Goal: Task Accomplishment & Management: Use online tool/utility

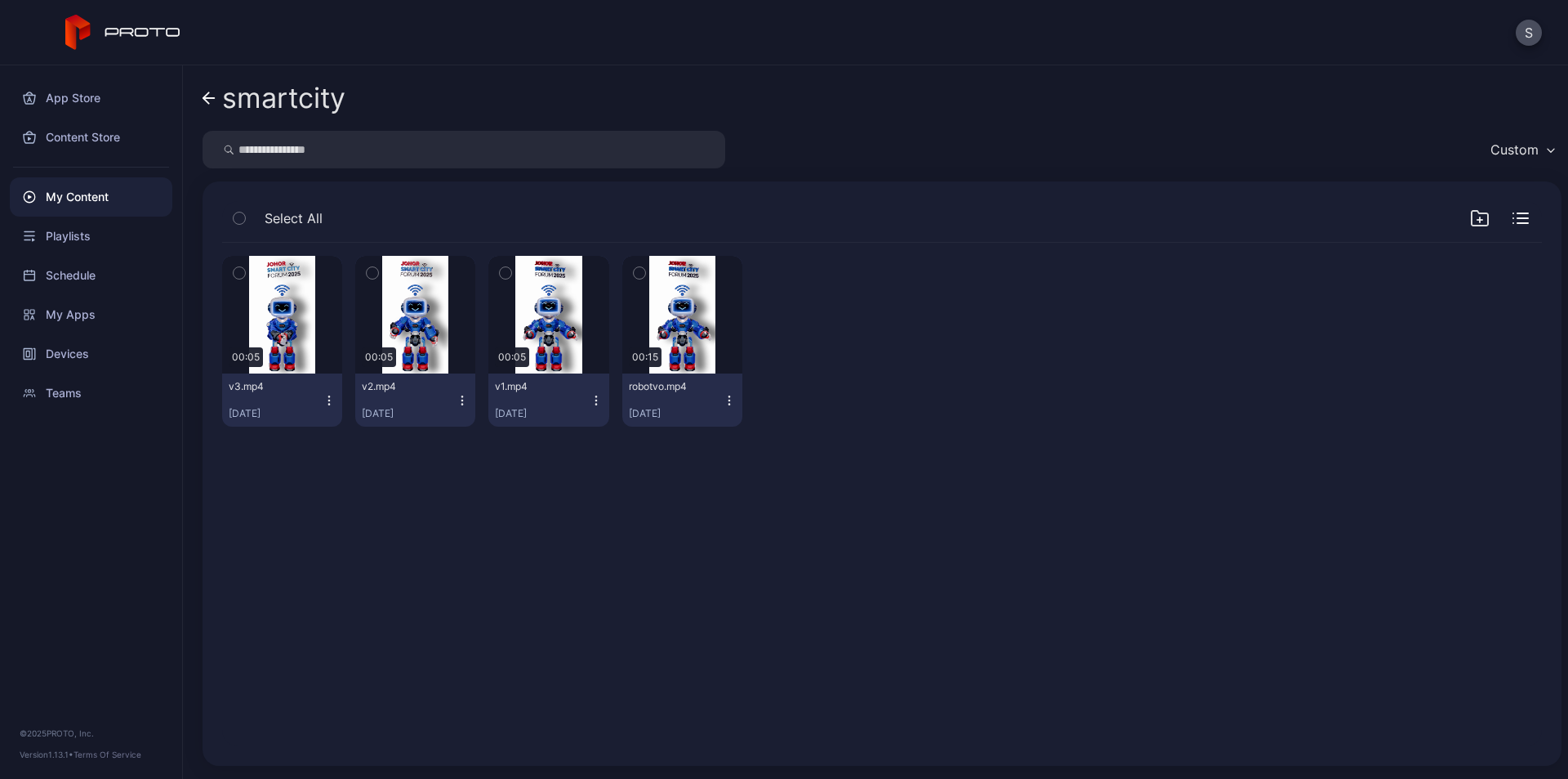
click at [210, 99] on icon at bounding box center [209, 98] width 13 height 14
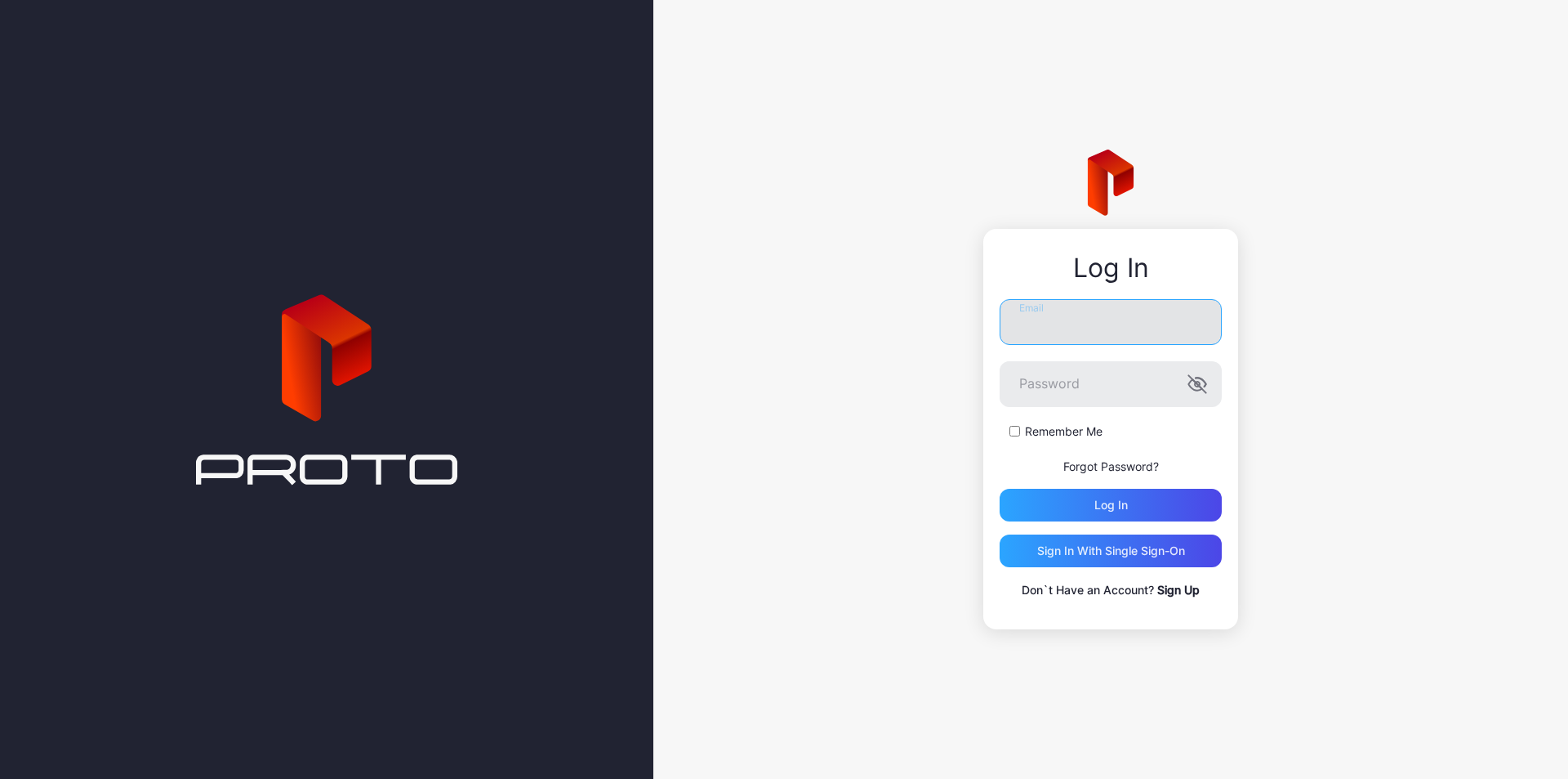
click at [1096, 322] on input "Email" at bounding box center [1110, 322] width 222 height 46
type input "**********"
click at [1199, 382] on icon "button" at bounding box center [1198, 383] width 3 height 4
click at [1091, 503] on div "Log in" at bounding box center [1110, 505] width 222 height 33
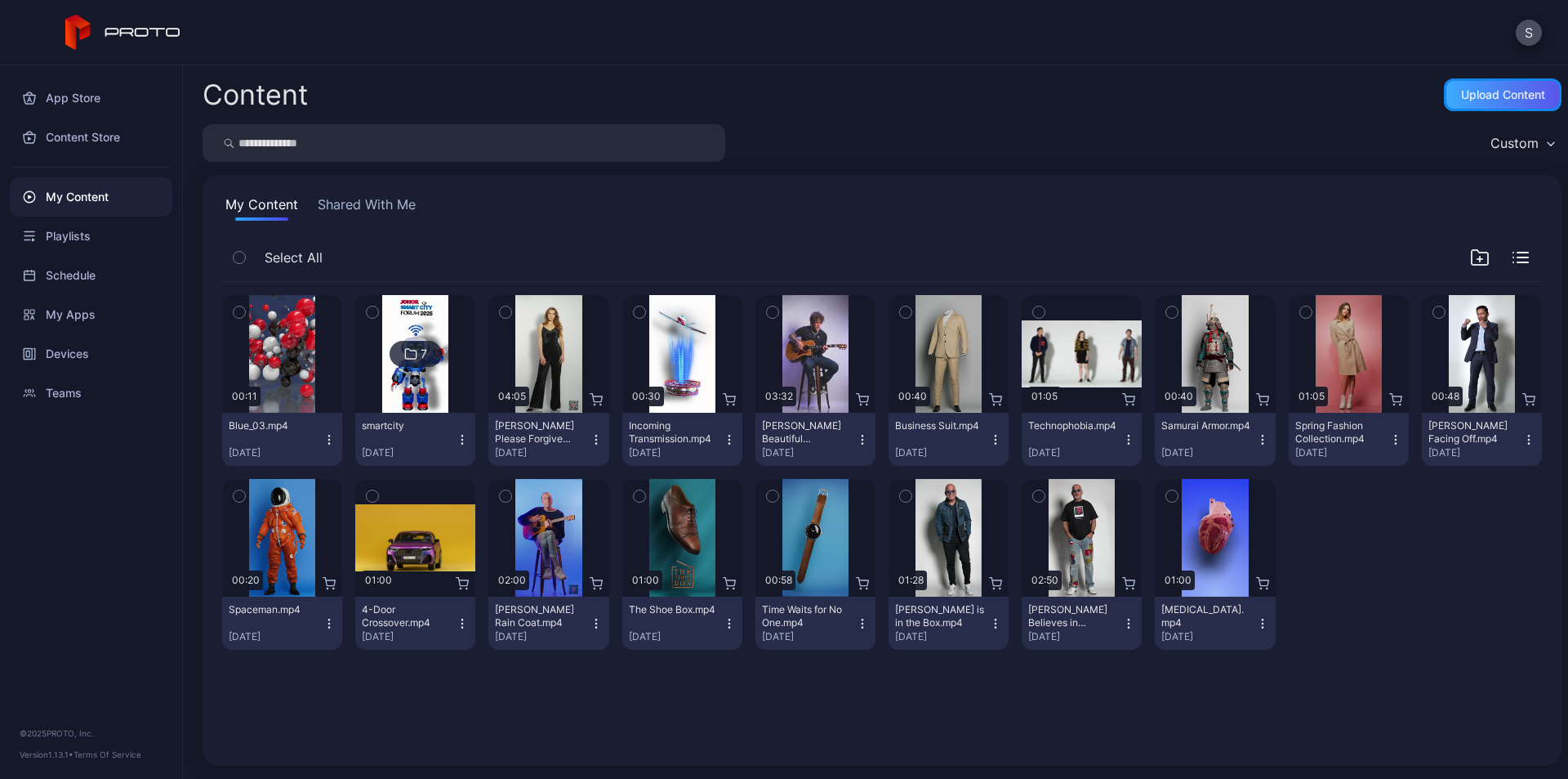
click at [1501, 101] on div "Upload Content" at bounding box center [1503, 95] width 117 height 33
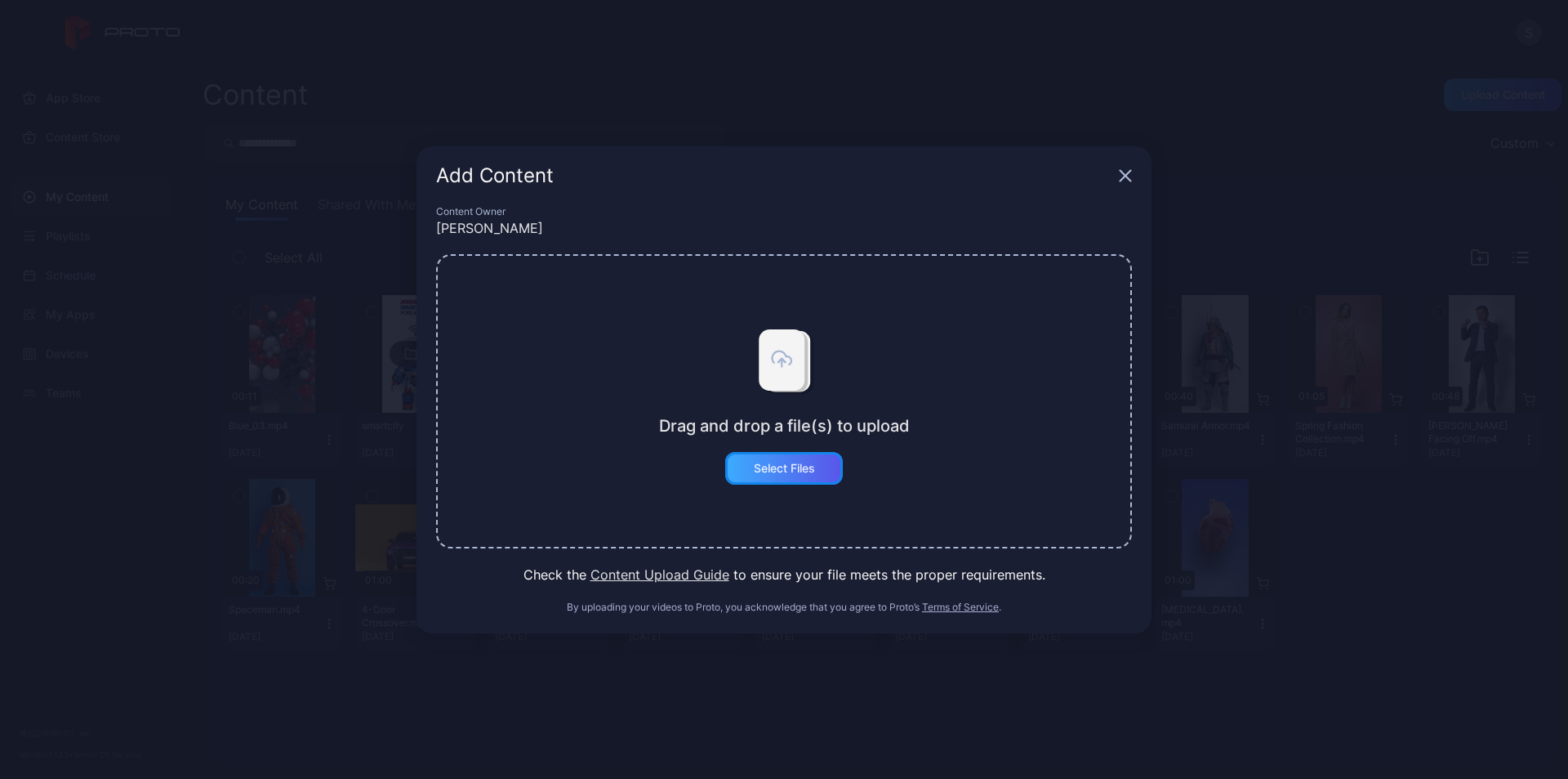
click at [788, 466] on div "Select Files" at bounding box center [785, 467] width 61 height 13
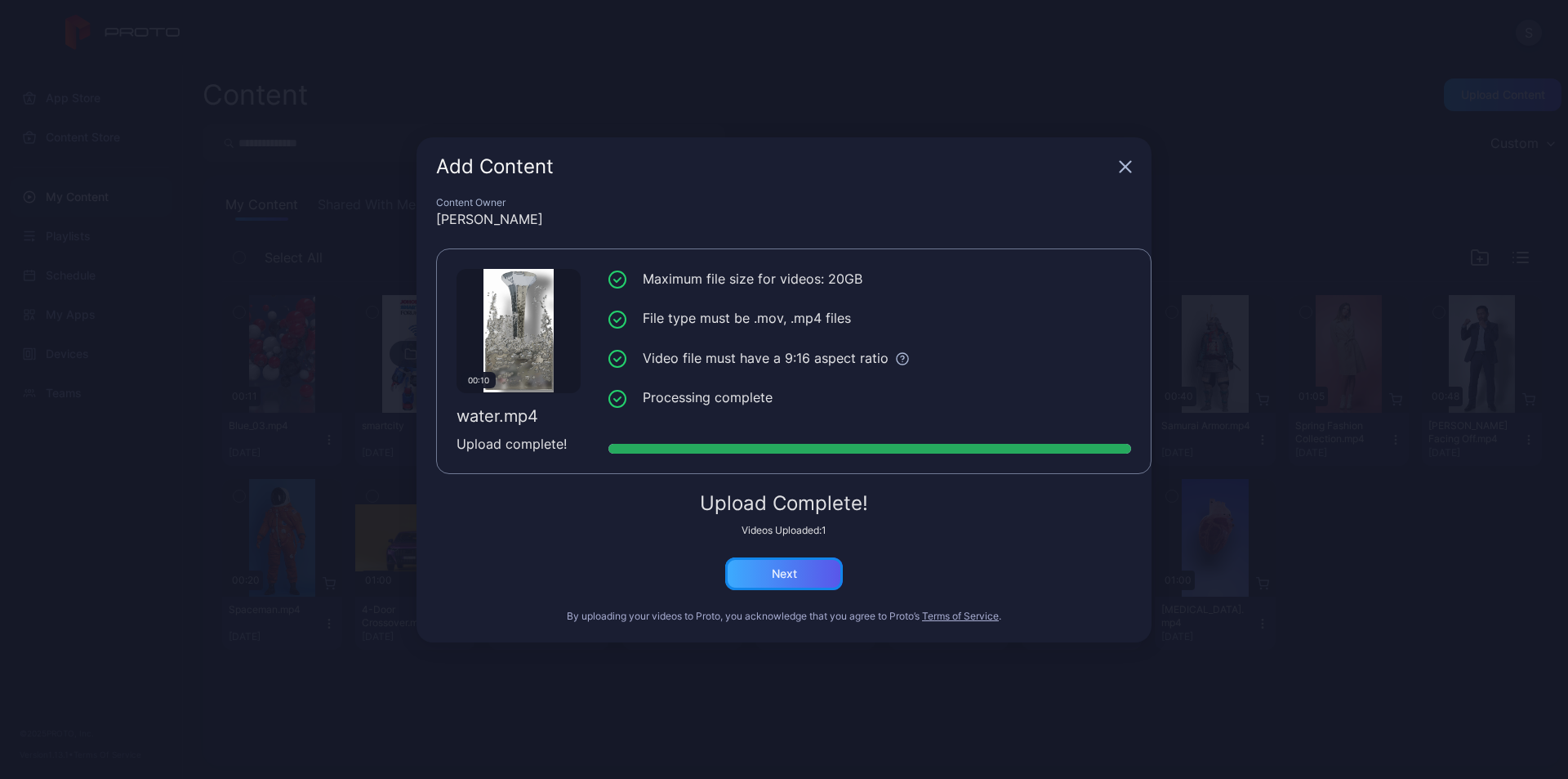
click at [802, 570] on div "Next" at bounding box center [784, 574] width 117 height 33
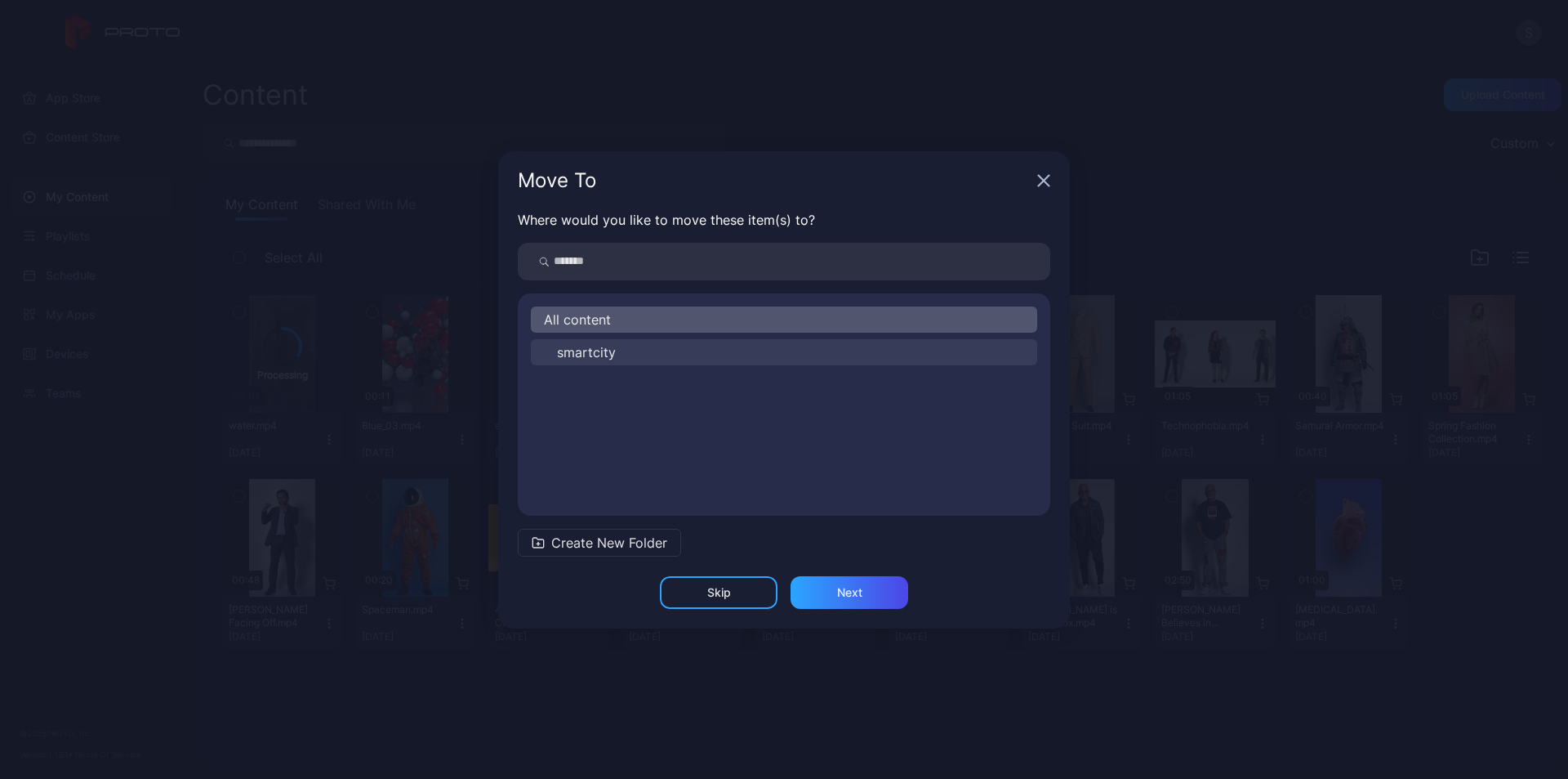
click at [633, 349] on button "smartcity" at bounding box center [784, 353] width 506 height 26
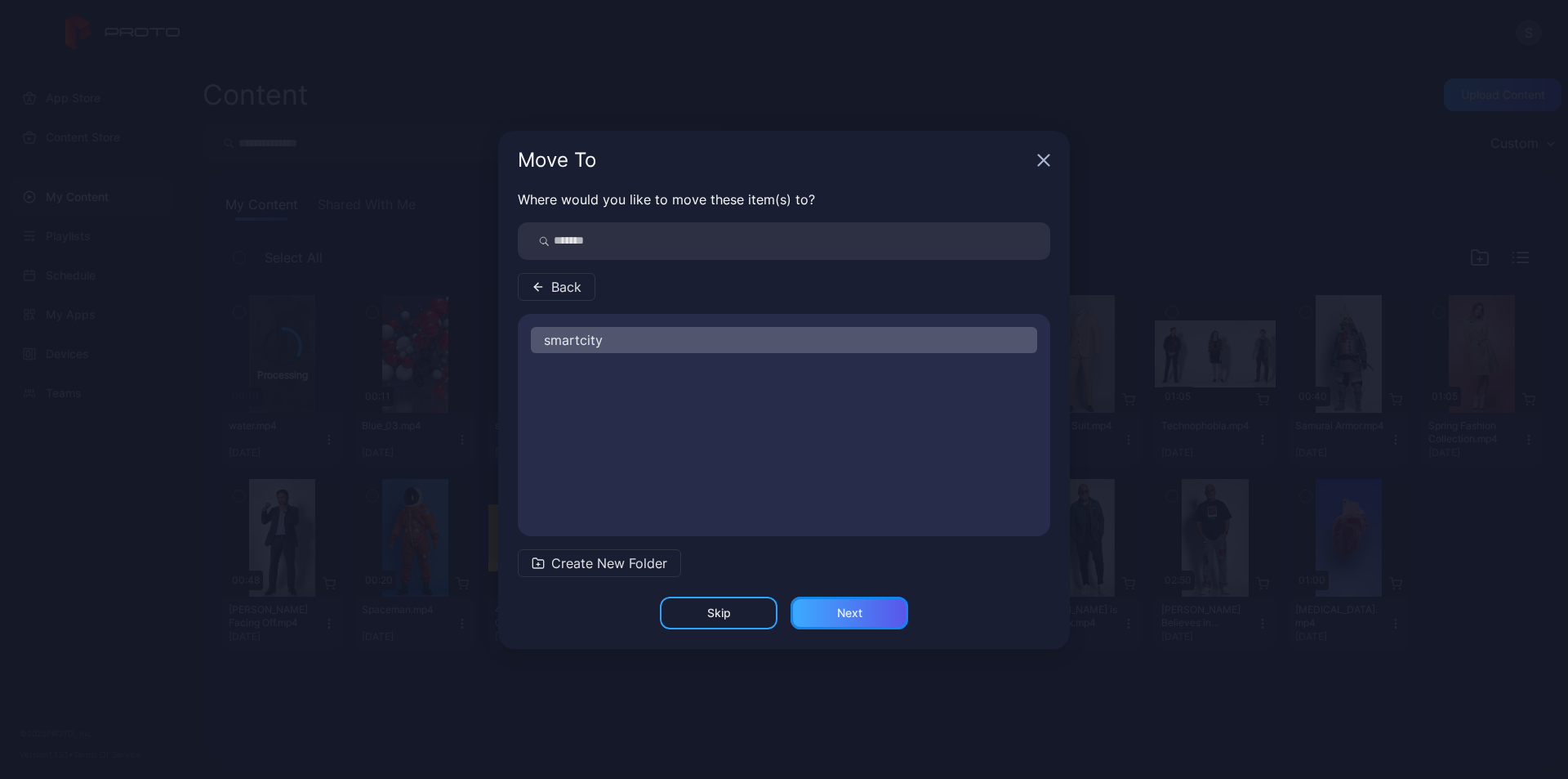
click at [849, 612] on div "Next" at bounding box center [849, 613] width 25 height 13
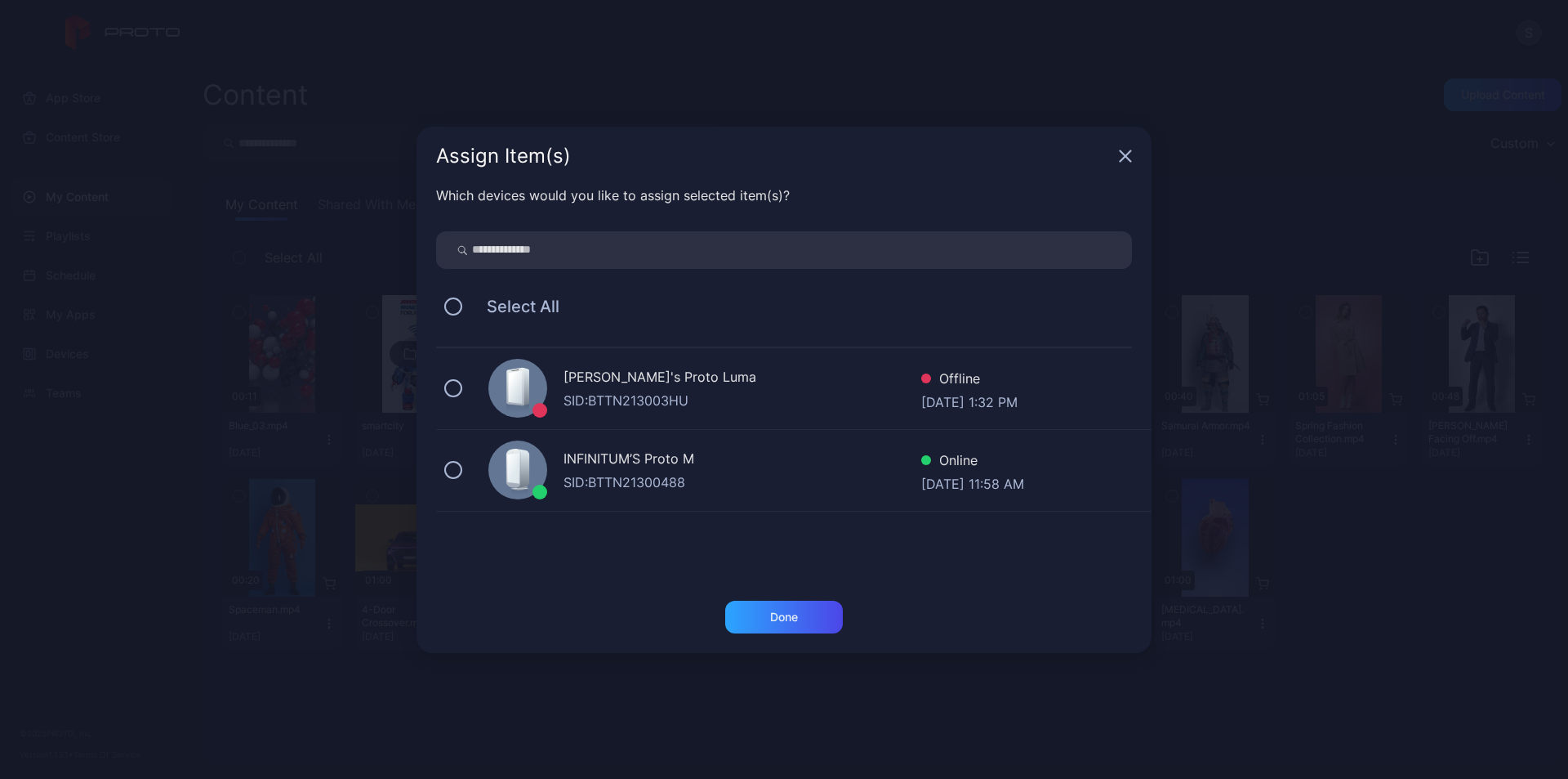
click at [615, 460] on div "INFINITUM’S Proto M" at bounding box center [742, 460] width 358 height 24
click at [798, 620] on div "Done" at bounding box center [784, 616] width 28 height 13
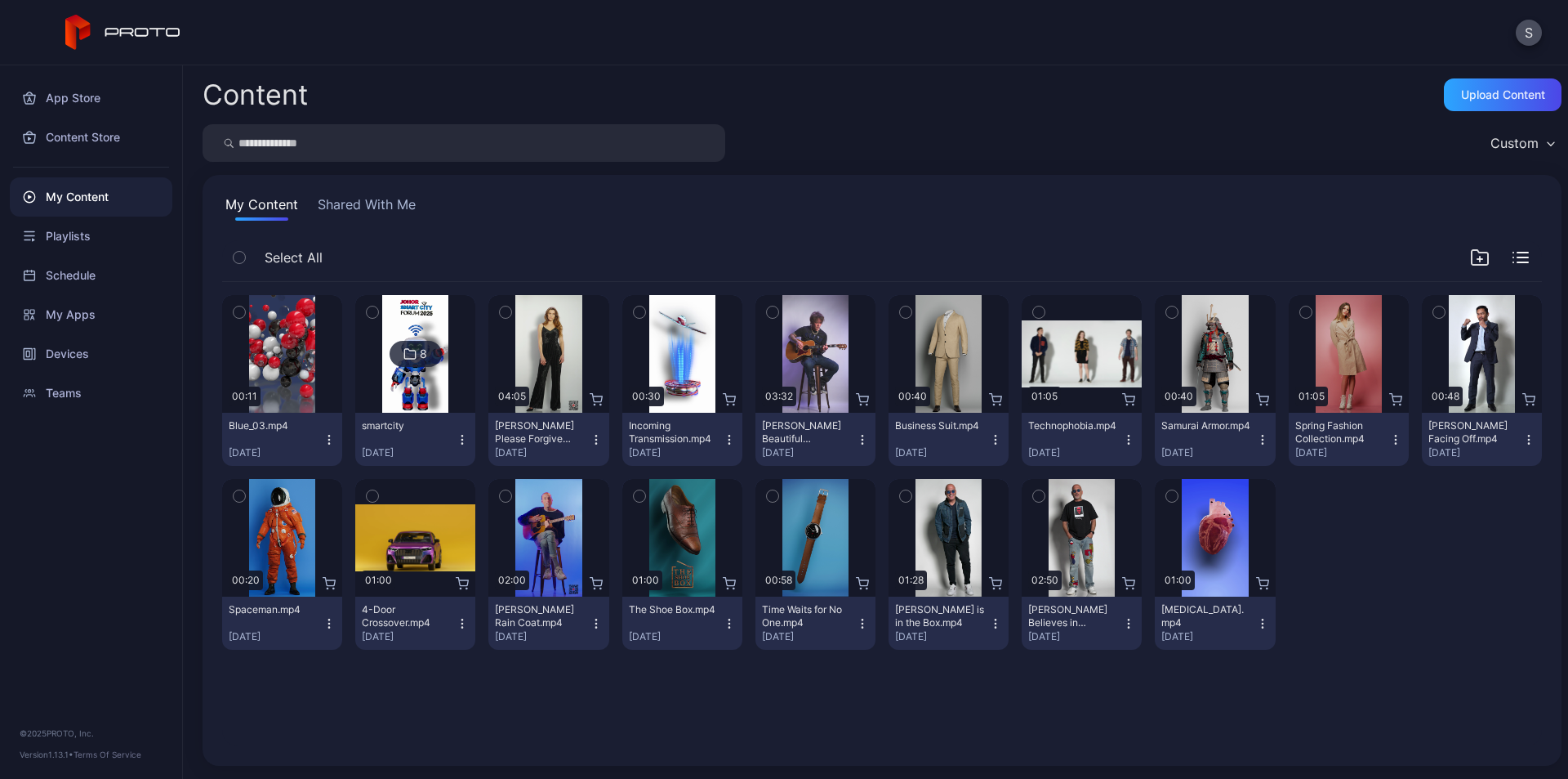
click at [432, 364] on div "8" at bounding box center [416, 353] width 52 height 26
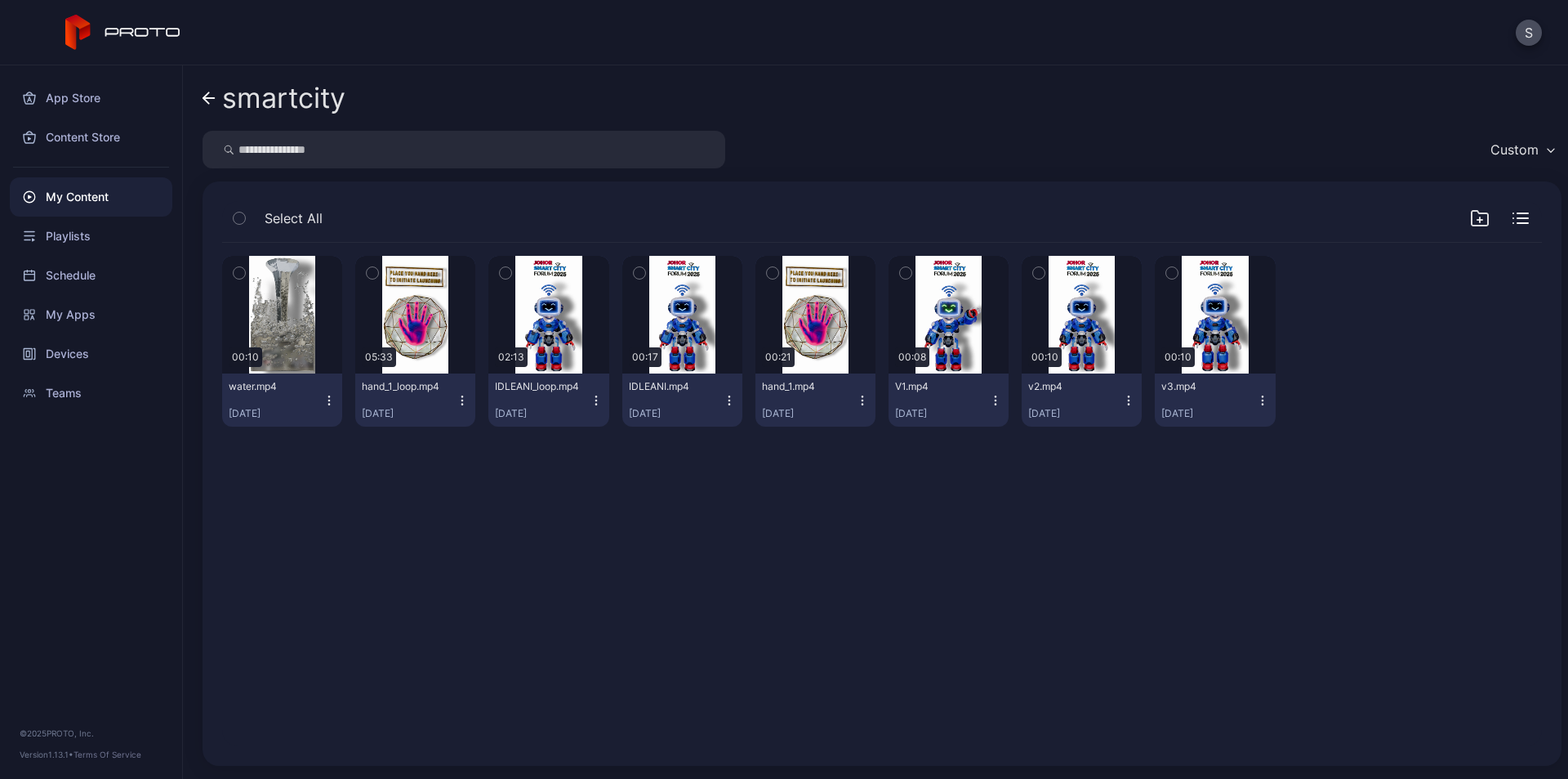
click at [323, 396] on icon "button" at bounding box center [329, 400] width 13 height 13
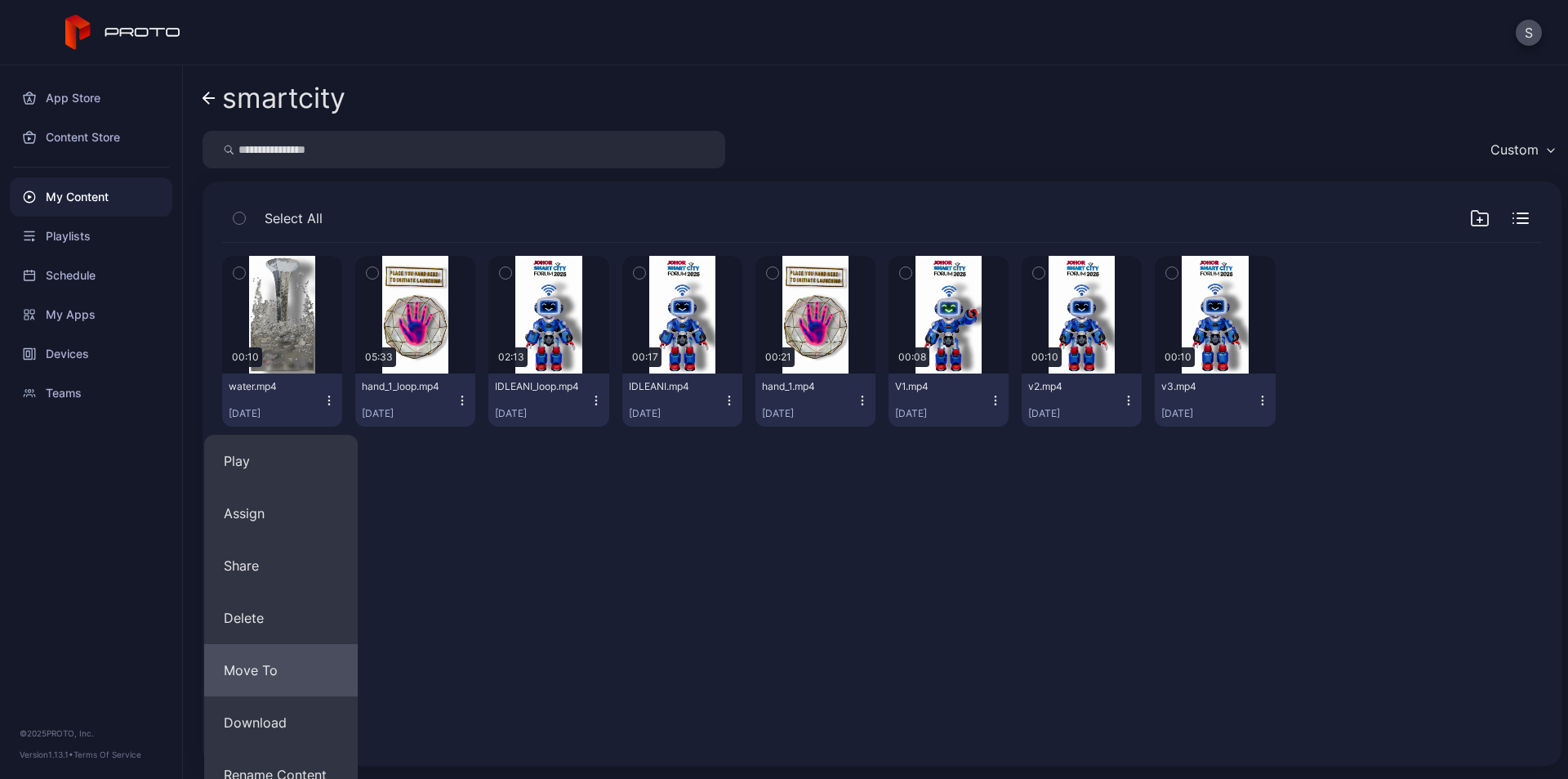
click at [270, 675] on button "Move To" at bounding box center [281, 670] width 153 height 52
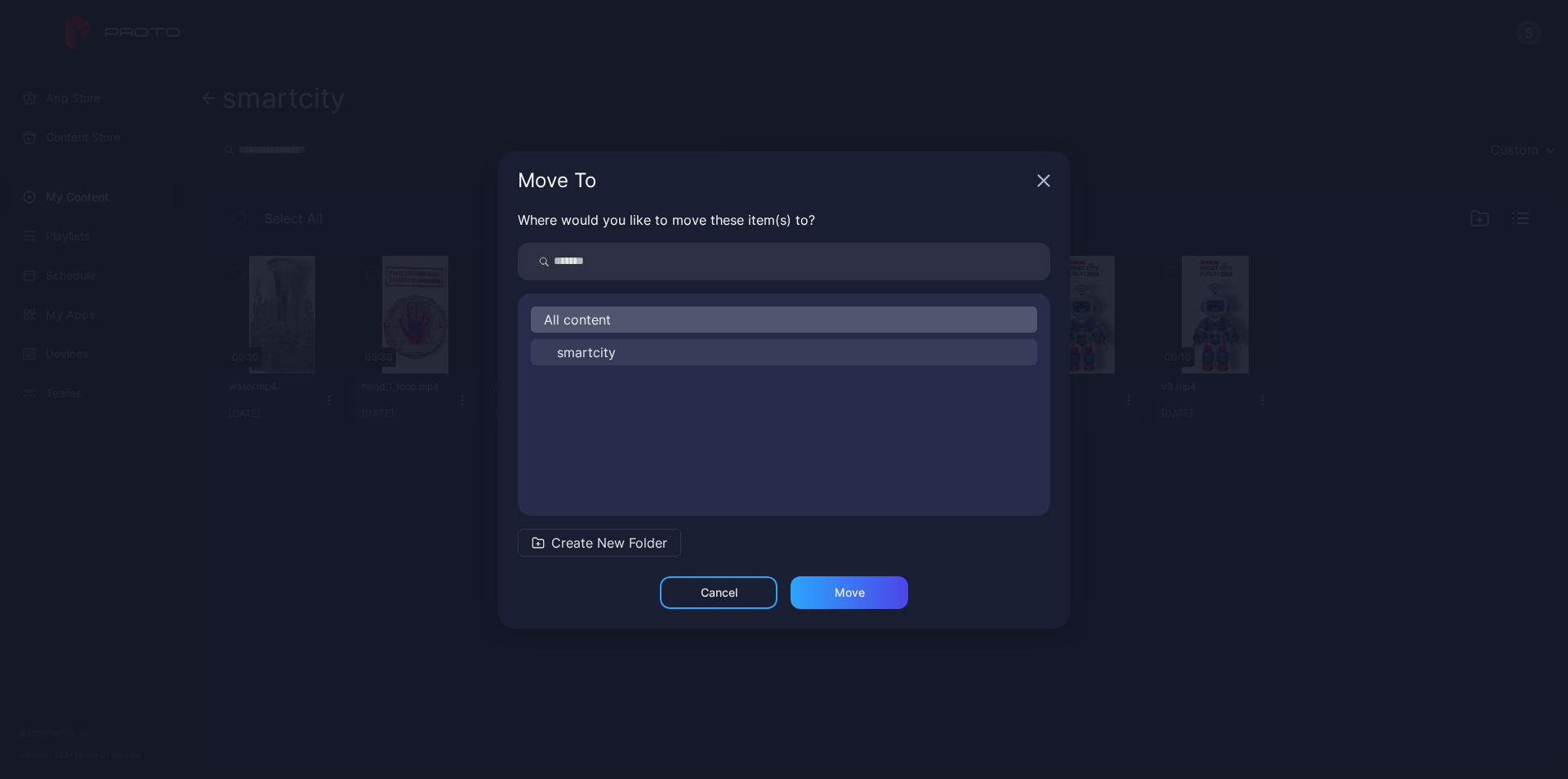
click at [627, 344] on button "smartcity" at bounding box center [784, 353] width 506 height 26
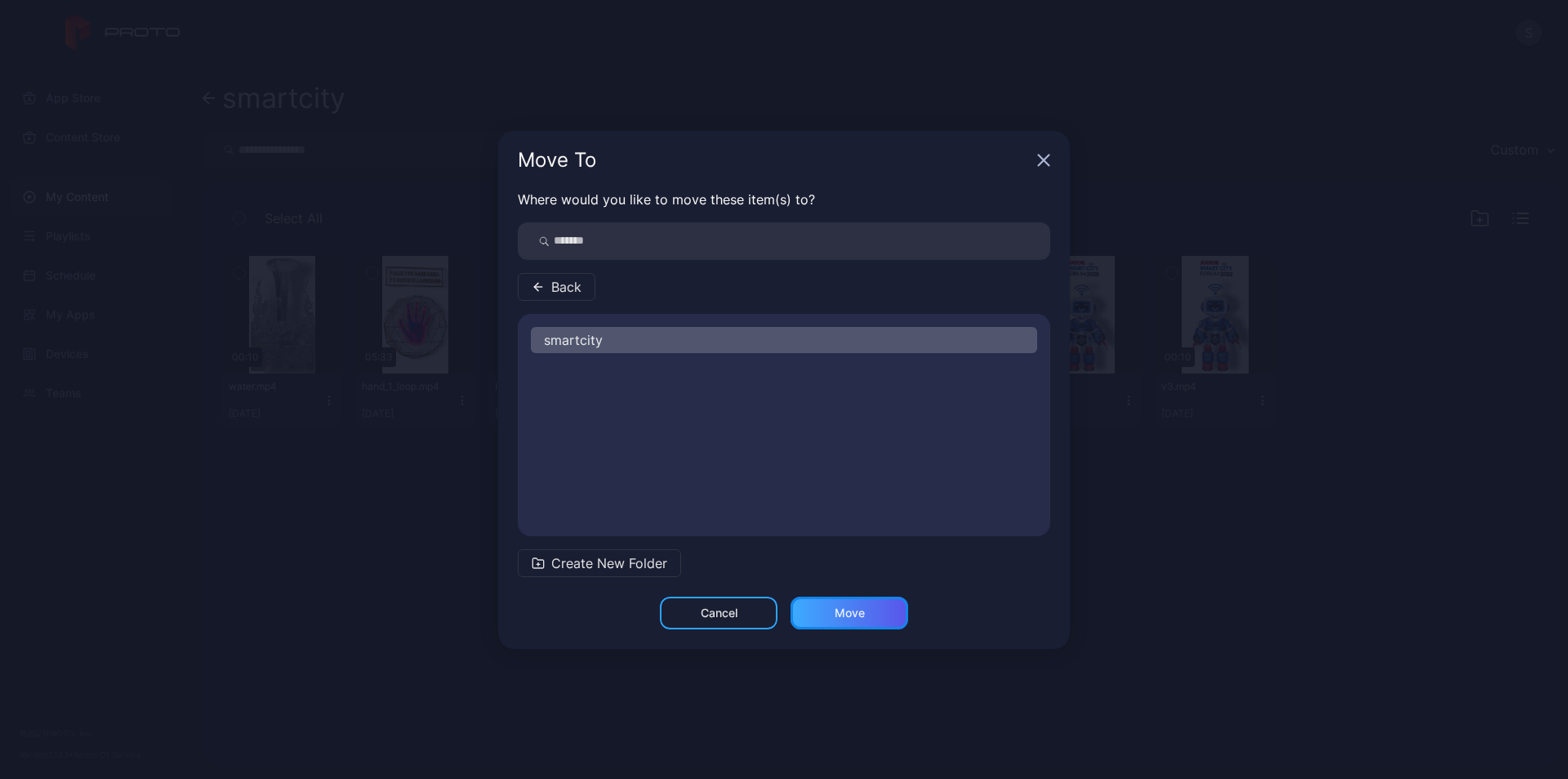
click at [854, 613] on div "Move" at bounding box center [849, 613] width 30 height 13
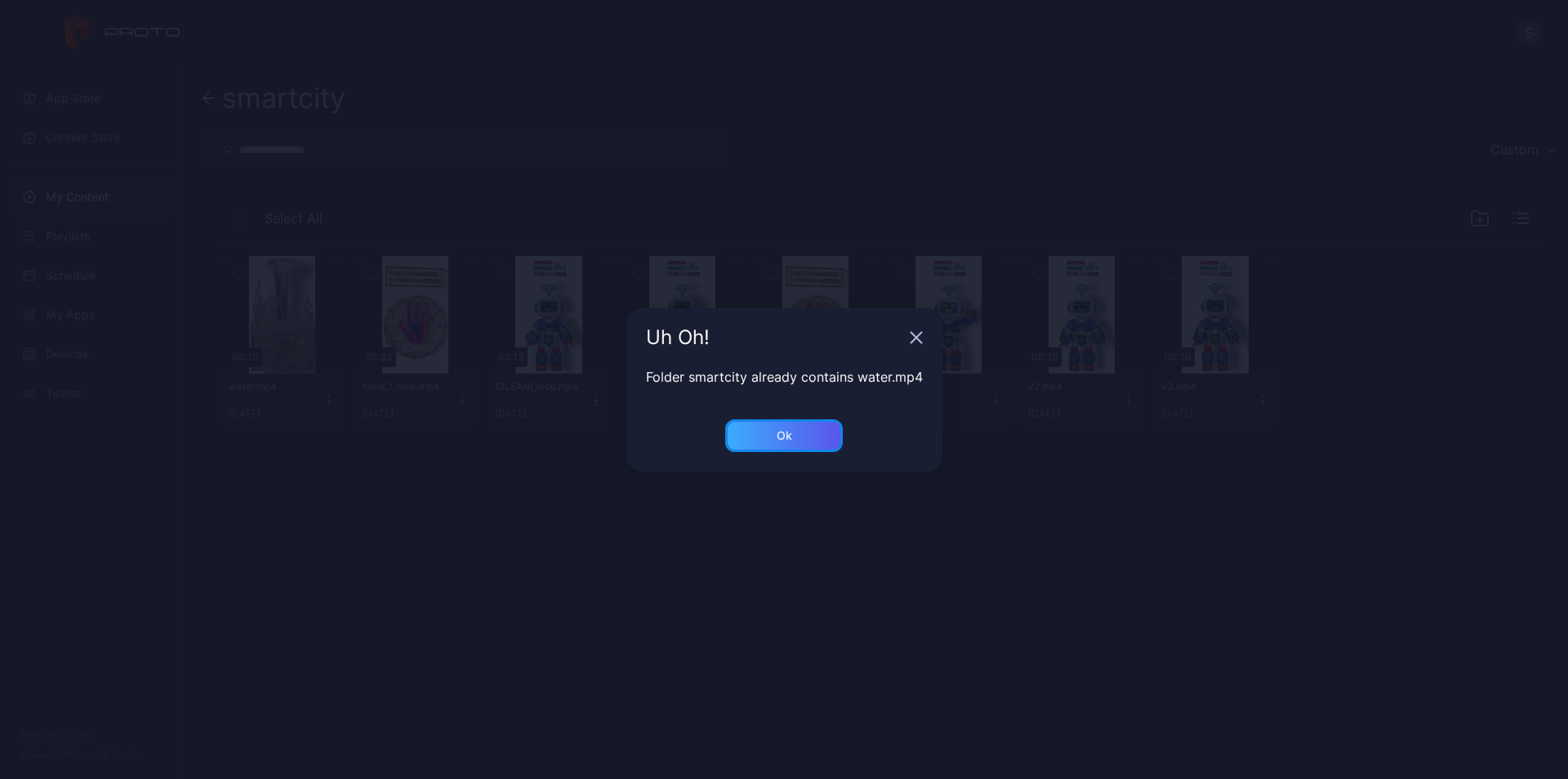
click at [808, 441] on div "Ok" at bounding box center [784, 436] width 117 height 33
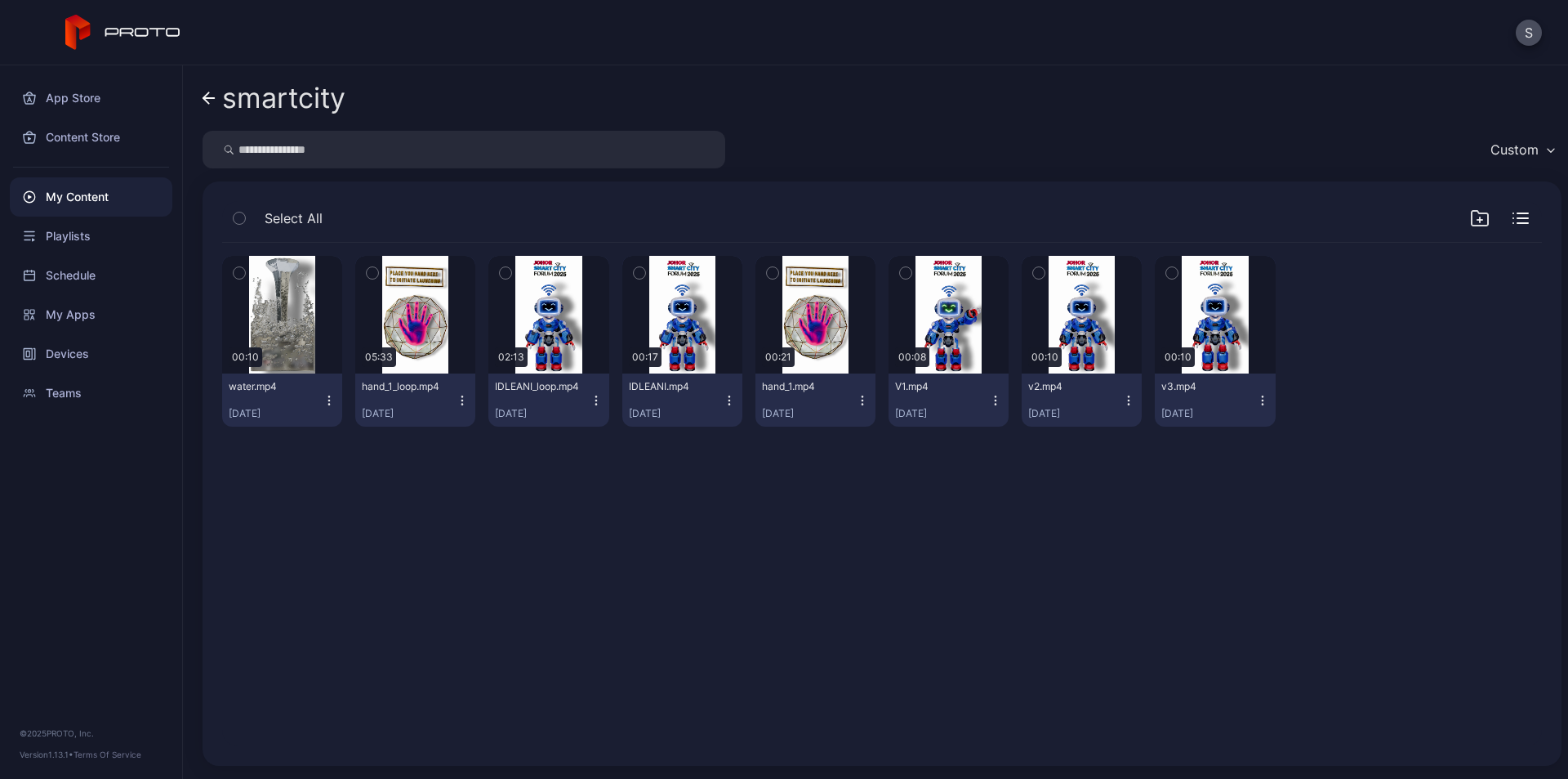
click at [324, 396] on icon "button" at bounding box center [329, 400] width 13 height 13
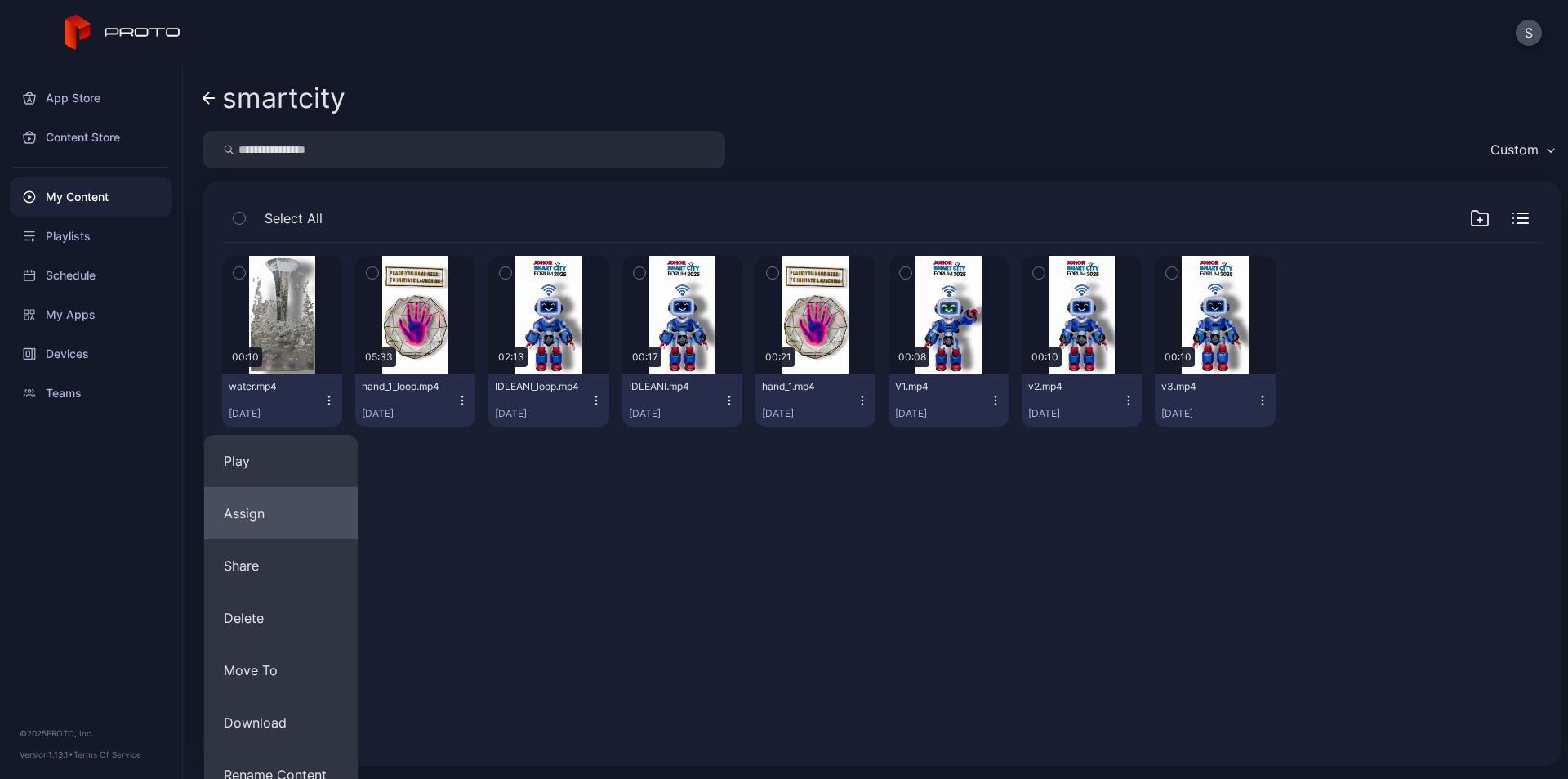
click at [291, 514] on button "Assign" at bounding box center [281, 514] width 153 height 52
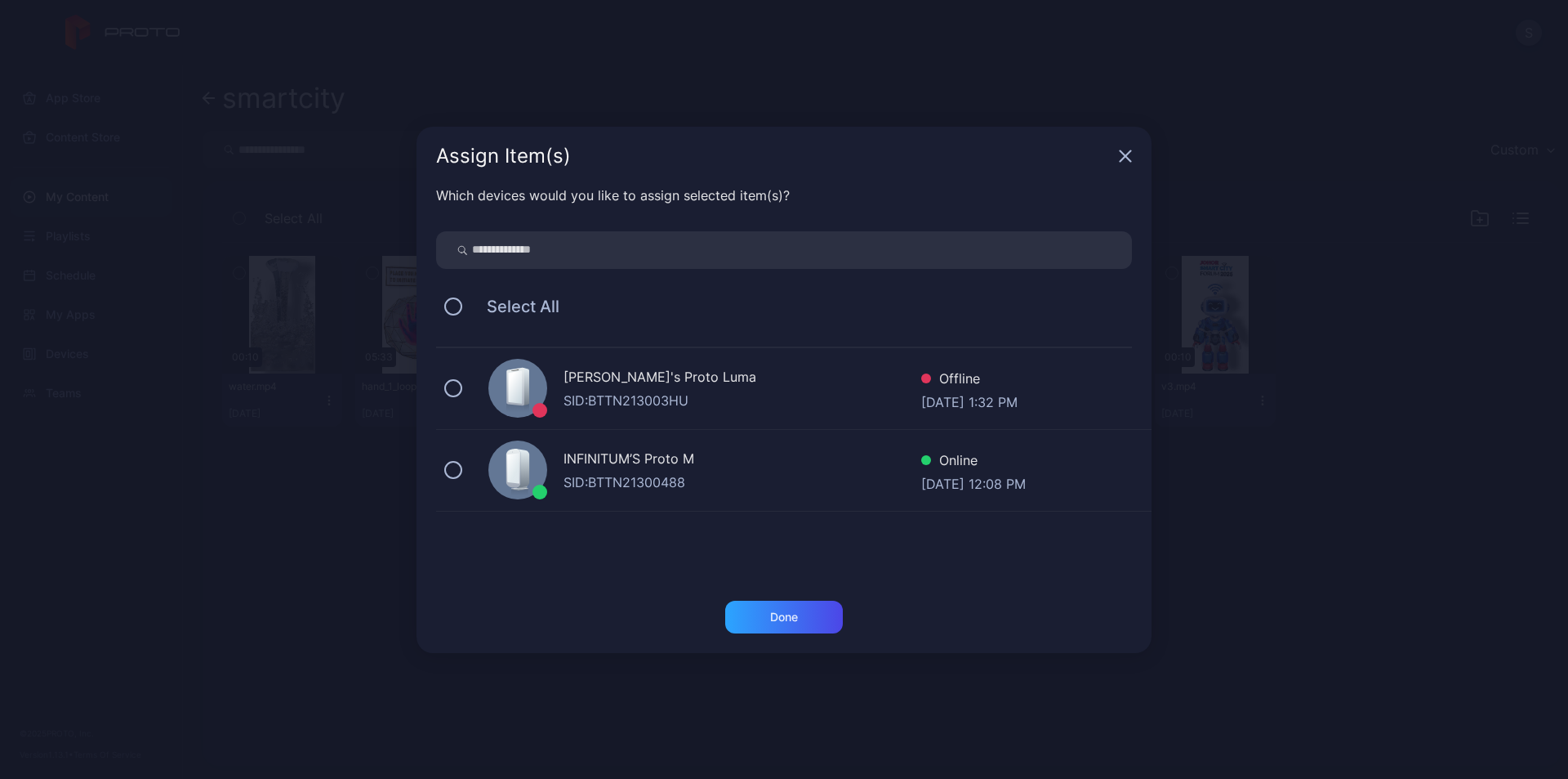
click at [805, 523] on div "KEN's Proto Luma SID: BTTN213003HU Offline Sep 19, 2025 at 1:32 PM INFINITUM’S …" at bounding box center [794, 465] width 715 height 233
click at [733, 460] on div "INFINITUM’S Proto M" at bounding box center [742, 460] width 358 height 24
click at [780, 615] on div "Done" at bounding box center [784, 616] width 28 height 13
